Goal: Task Accomplishment & Management: Use online tool/utility

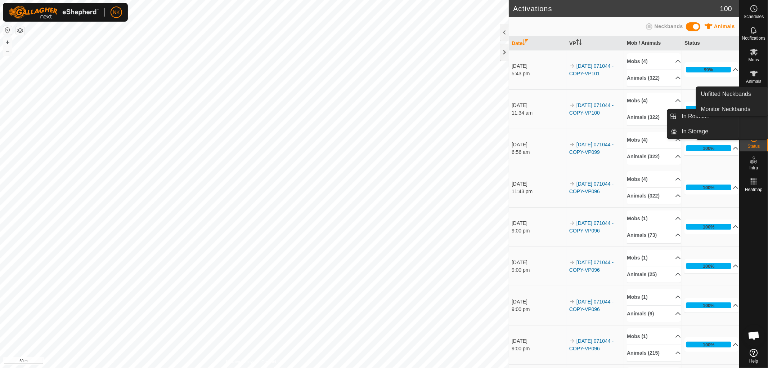
click at [755, 78] on es-animals-svg-icon at bounding box center [753, 74] width 13 height 12
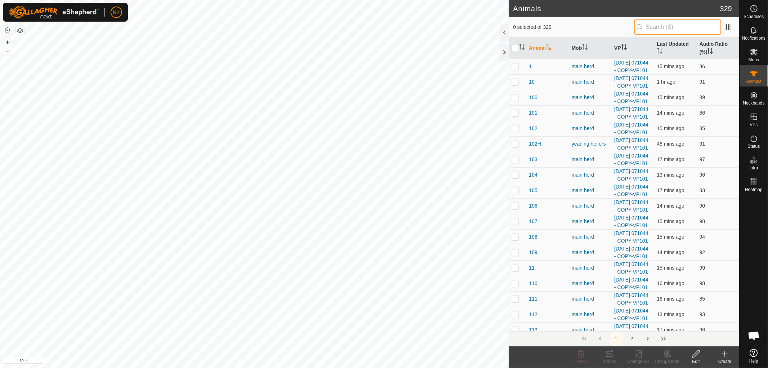
click at [664, 27] on input "text" at bounding box center [677, 26] width 87 height 15
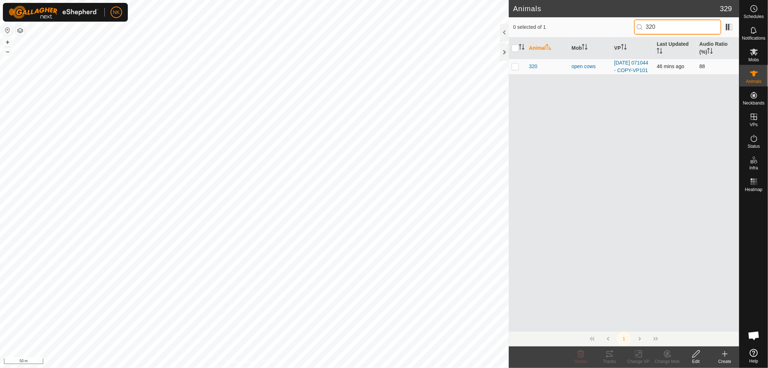
type input "320"
click at [515, 69] on p-checkbox at bounding box center [515, 66] width 7 height 6
checkbox input "true"
click at [610, 357] on icon at bounding box center [609, 353] width 9 height 9
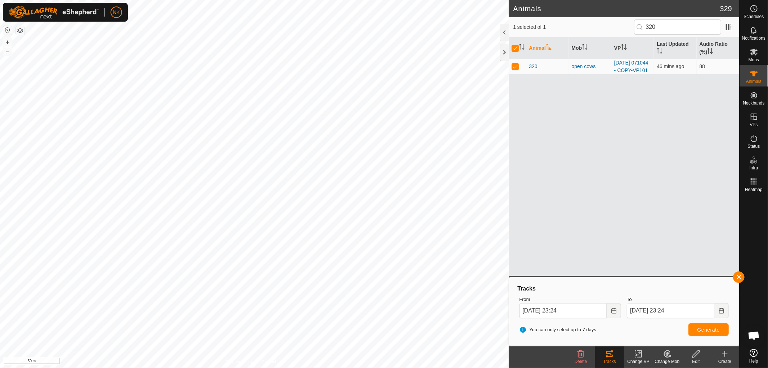
click at [610, 360] on div "Tracks" at bounding box center [609, 361] width 29 height 6
click at [516, 69] on p-checkbox at bounding box center [515, 66] width 7 height 6
checkbox input "false"
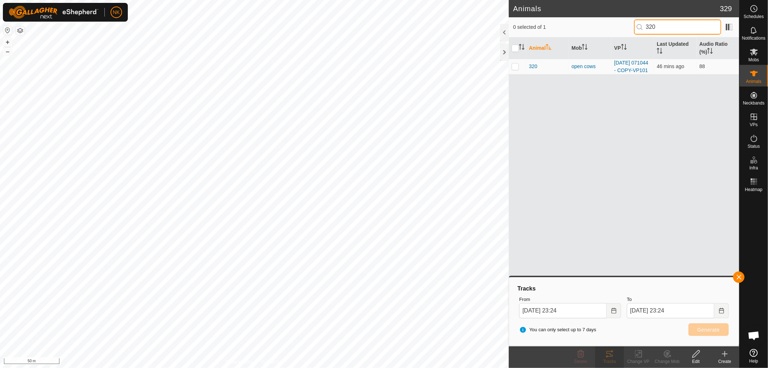
click at [659, 23] on input "320" at bounding box center [677, 26] width 87 height 15
drag, startPoint x: 667, startPoint y: 28, endPoint x: 580, endPoint y: 19, distance: 87.9
click at [580, 19] on div "0 selected of 1 320" at bounding box center [624, 26] width 222 height 15
type input "153"
click at [517, 69] on p-checkbox at bounding box center [515, 66] width 7 height 6
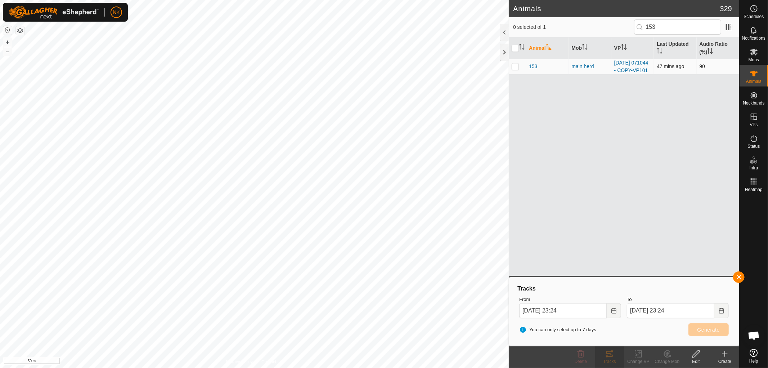
checkbox input "true"
click at [613, 357] on icon at bounding box center [609, 353] width 9 height 9
click at [613, 358] on div "Tracks" at bounding box center [609, 361] width 29 height 6
click at [512, 69] on p-checkbox at bounding box center [515, 66] width 7 height 6
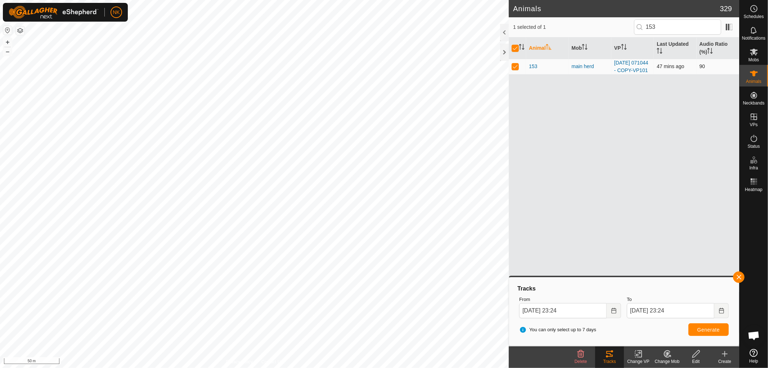
checkbox input "false"
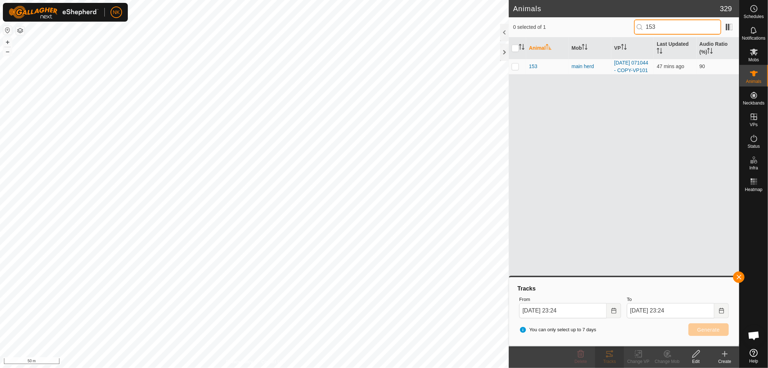
drag, startPoint x: 670, startPoint y: 26, endPoint x: 587, endPoint y: 26, distance: 83.2
click at [587, 26] on div "0 selected of 1 153" at bounding box center [624, 26] width 222 height 15
type input "310"
click at [514, 69] on p-checkbox at bounding box center [515, 66] width 7 height 6
checkbox input "true"
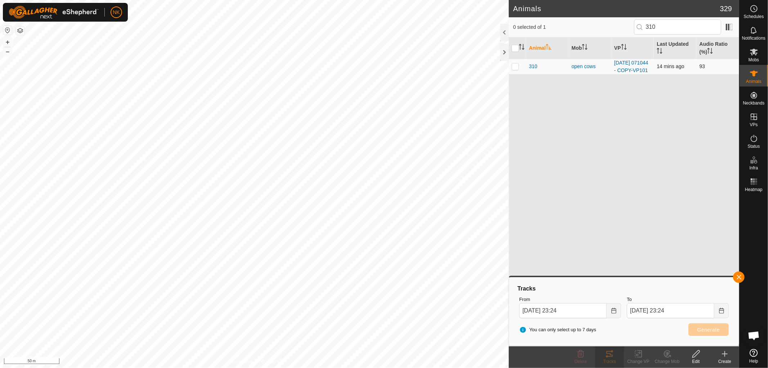
checkbox input "true"
click at [612, 361] on div "Tracks" at bounding box center [609, 361] width 29 height 6
click at [612, 357] on icon at bounding box center [609, 353] width 9 height 9
click at [612, 352] on icon at bounding box center [609, 353] width 9 height 9
click at [652, 153] on div "Animal Mob VP Last Updated Audio Ratio (%) 310 open cows [DATE] 071044 - COPY-V…" at bounding box center [624, 183] width 230 height 293
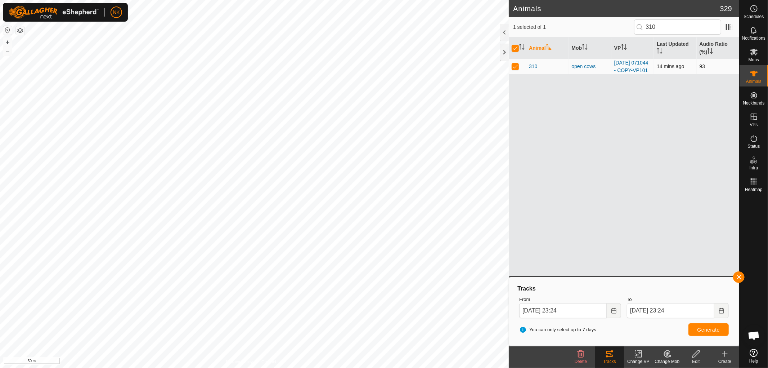
click at [516, 69] on p-checkbox at bounding box center [515, 66] width 7 height 6
checkbox input "false"
click at [516, 69] on p-checkbox at bounding box center [515, 66] width 7 height 6
checkbox input "true"
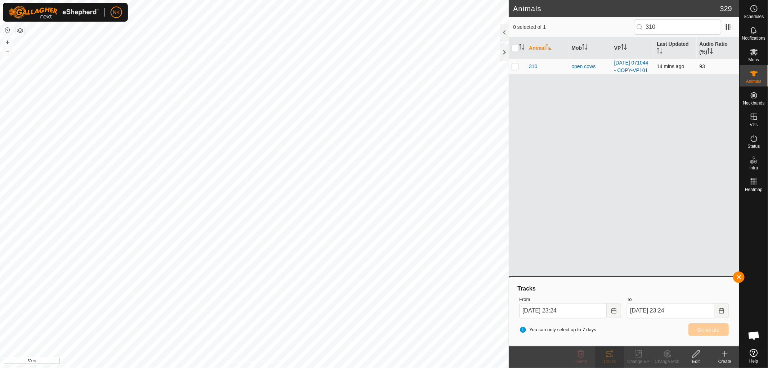
checkbox input "true"
click at [516, 69] on p-checkbox at bounding box center [515, 66] width 7 height 6
checkbox input "false"
click at [516, 69] on p-checkbox at bounding box center [515, 66] width 7 height 6
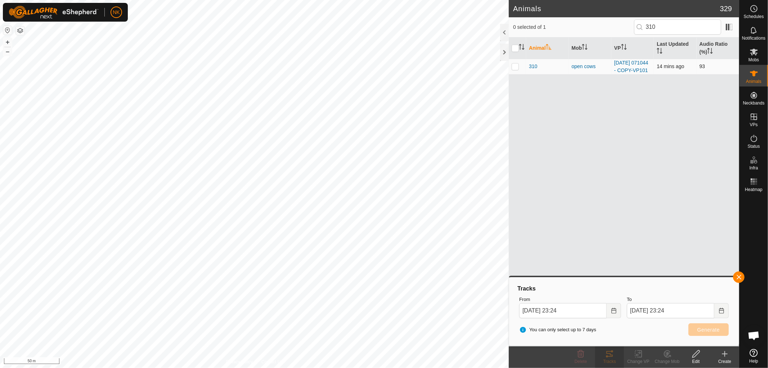
checkbox input "true"
click at [607, 358] on div "Tracks" at bounding box center [609, 361] width 29 height 6
click at [738, 275] on button "button" at bounding box center [739, 277] width 12 height 12
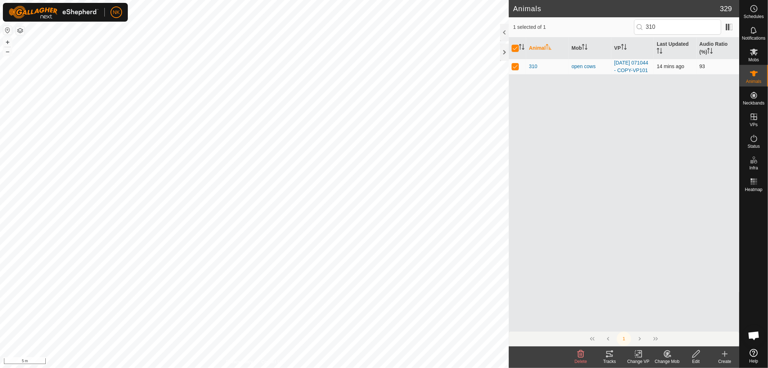
click at [513, 69] on p-checkbox at bounding box center [515, 66] width 7 height 6
checkbox input "false"
click at [661, 22] on input "310" at bounding box center [677, 26] width 87 height 15
drag, startPoint x: 667, startPoint y: 25, endPoint x: 625, endPoint y: 28, distance: 42.2
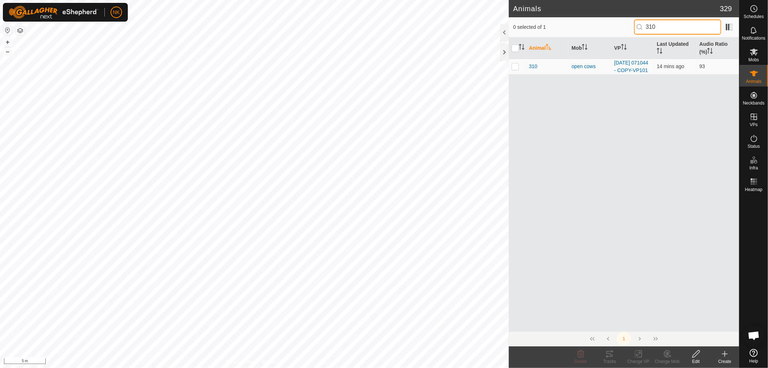
click at [627, 28] on div "0 selected of 1 310" at bounding box center [624, 26] width 222 height 15
type input "153"
click at [514, 69] on p-checkbox at bounding box center [515, 66] width 7 height 6
checkbox input "true"
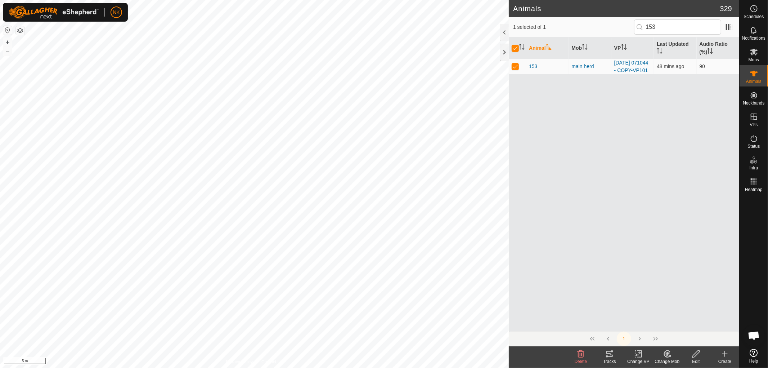
click at [607, 355] on icon at bounding box center [609, 353] width 9 height 9
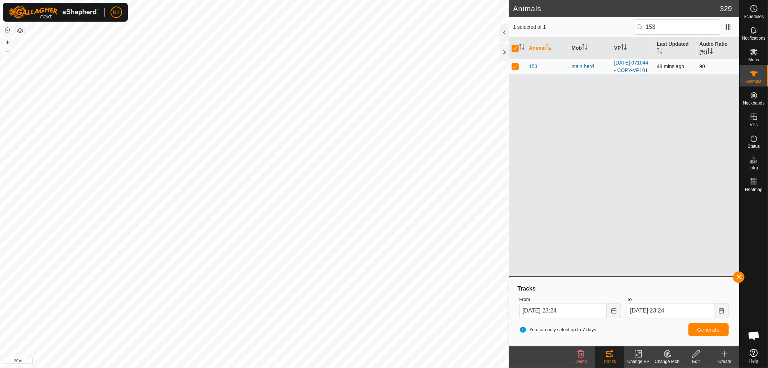
click at [514, 69] on p-checkbox at bounding box center [515, 66] width 7 height 6
checkbox input "false"
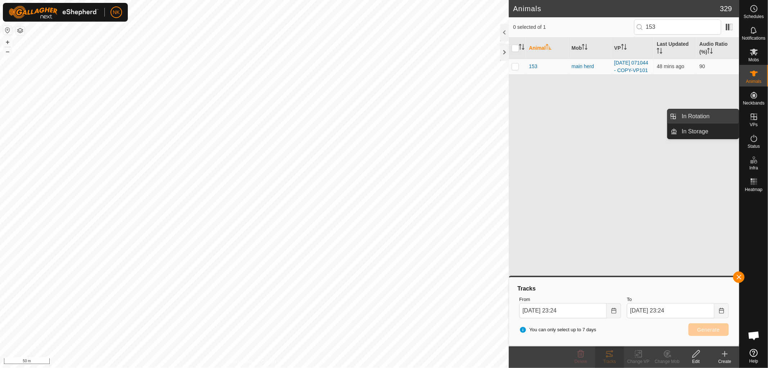
click at [690, 114] on link "In Rotation" at bounding box center [708, 116] width 62 height 14
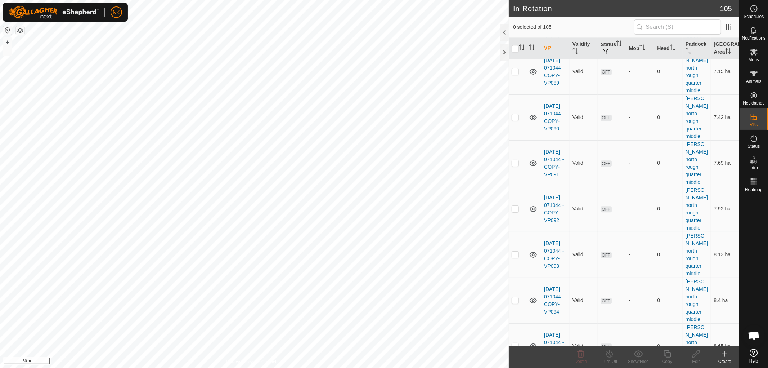
scroll to position [1800, 0]
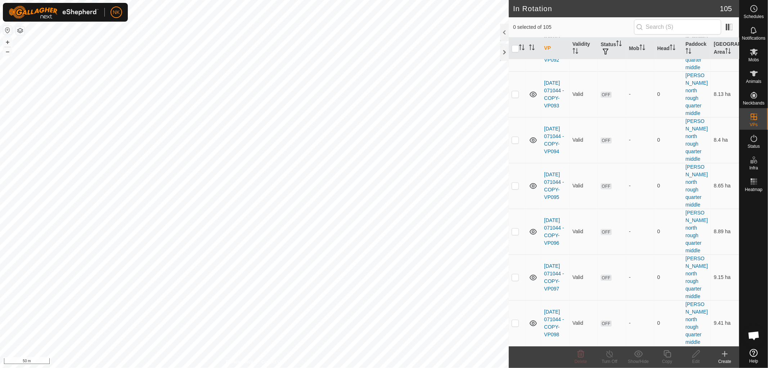
checkbox input "true"
click at [667, 351] on icon at bounding box center [667, 353] width 9 height 9
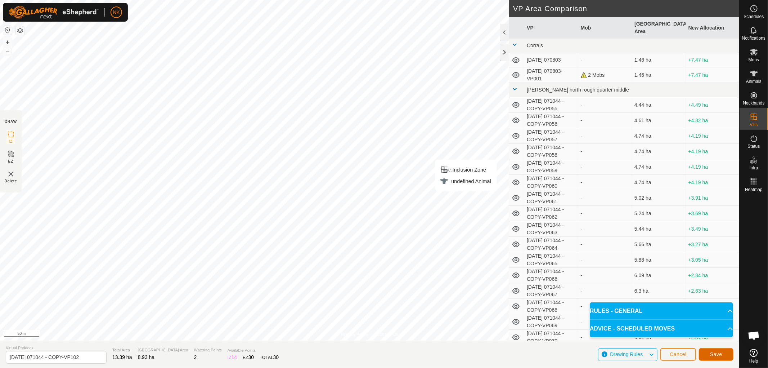
click at [718, 355] on span "Save" at bounding box center [716, 354] width 12 height 6
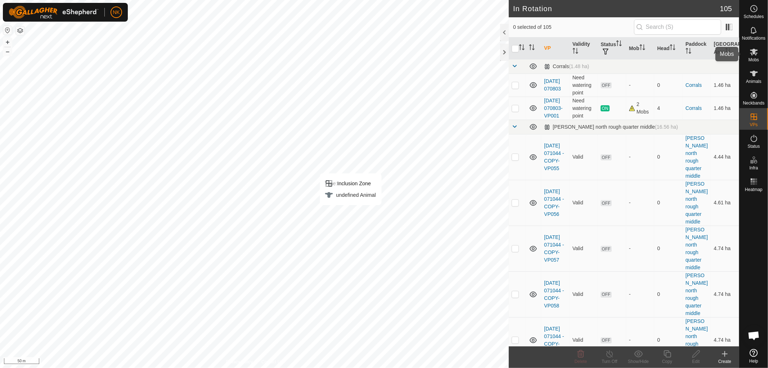
click at [756, 58] on span "Mobs" at bounding box center [753, 60] width 10 height 4
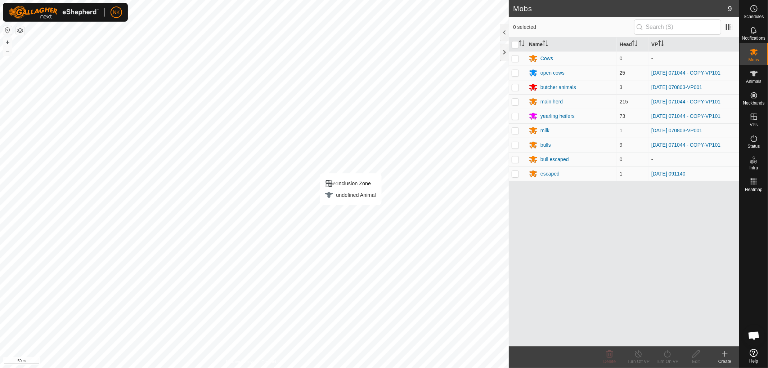
click at [514, 73] on p-checkbox at bounding box center [515, 73] width 7 height 6
checkbox input "true"
click at [514, 100] on p-checkbox at bounding box center [515, 102] width 7 height 6
checkbox input "true"
click at [515, 117] on p-checkbox at bounding box center [515, 116] width 7 height 6
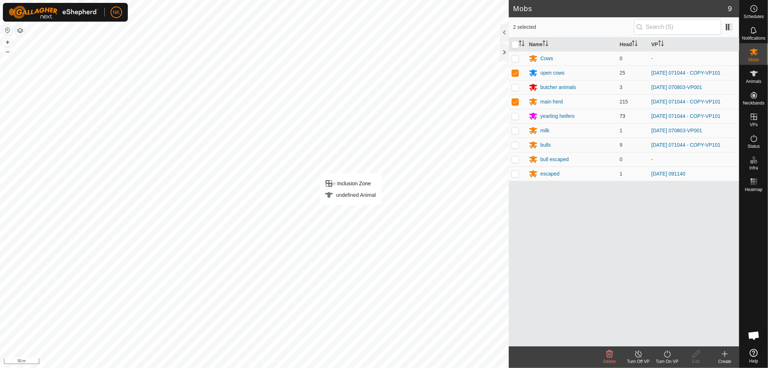
checkbox input "true"
click at [515, 146] on p-checkbox at bounding box center [515, 145] width 7 height 6
checkbox input "true"
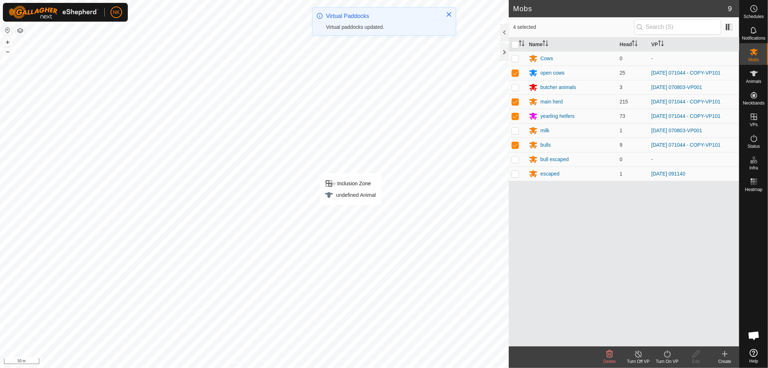
click at [672, 362] on div "Turn On VP" at bounding box center [667, 361] width 29 height 6
click at [663, 337] on link "Now" at bounding box center [688, 337] width 71 height 14
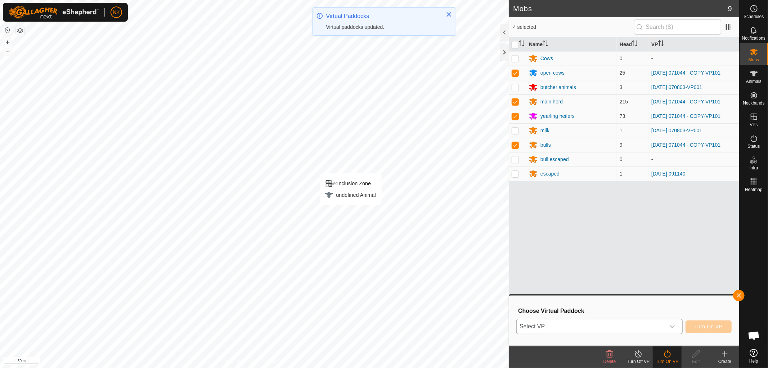
click at [595, 321] on span "Select VP" at bounding box center [591, 326] width 148 height 14
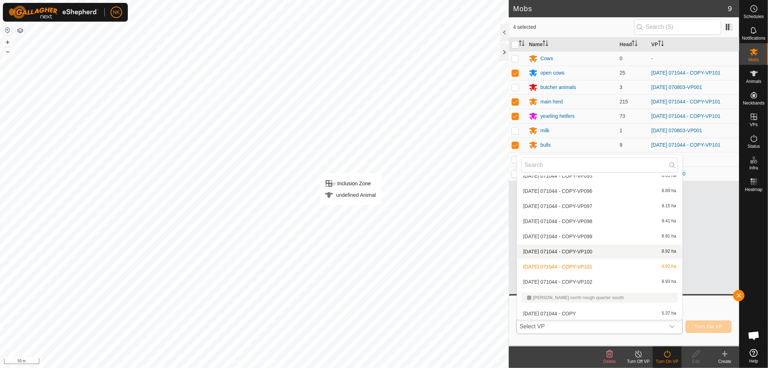
scroll to position [689, 0]
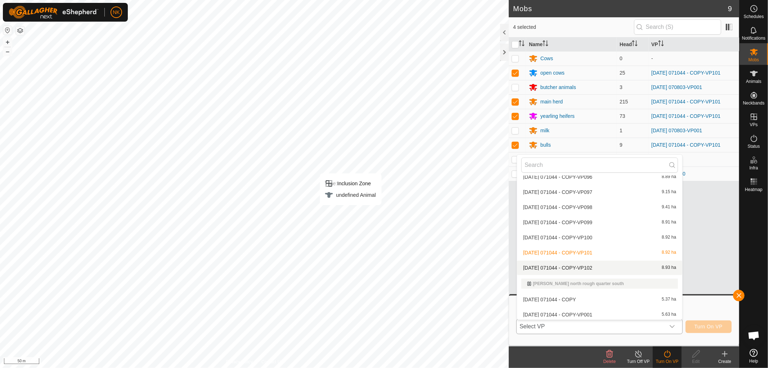
click at [599, 267] on li "[DATE] 071044 - COPY-VP102 8.93 ha" at bounding box center [599, 267] width 165 height 14
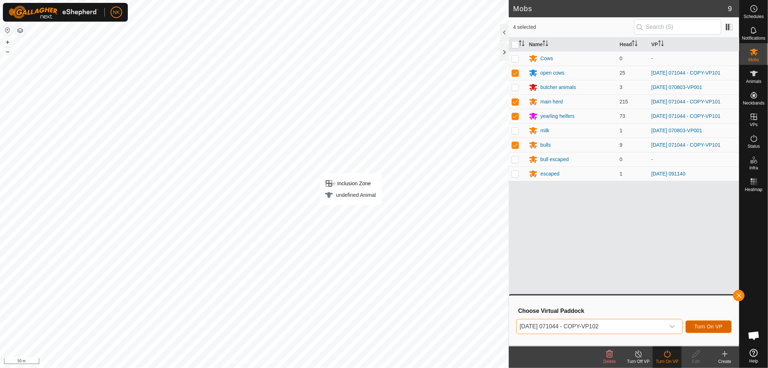
click at [696, 326] on span "Turn On VP" at bounding box center [708, 326] width 28 height 6
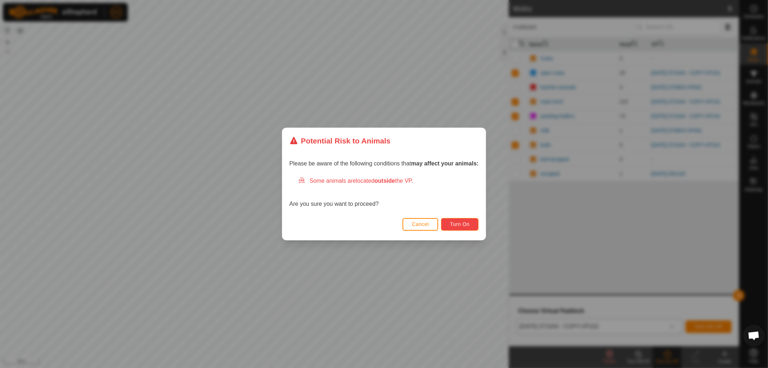
click at [470, 226] on button "Turn On" at bounding box center [459, 224] width 37 height 13
